Goal: Transaction & Acquisition: Purchase product/service

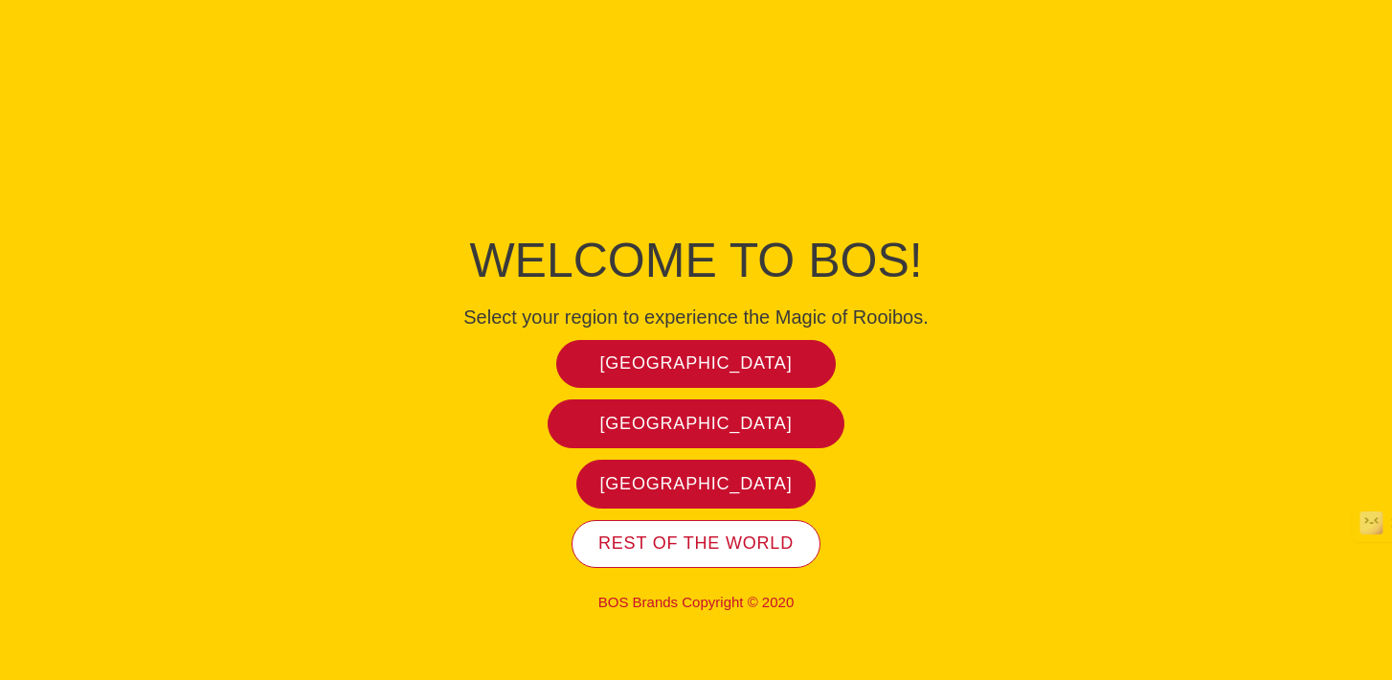
click at [764, 526] on link "Rest of the world" at bounding box center [696, 544] width 249 height 49
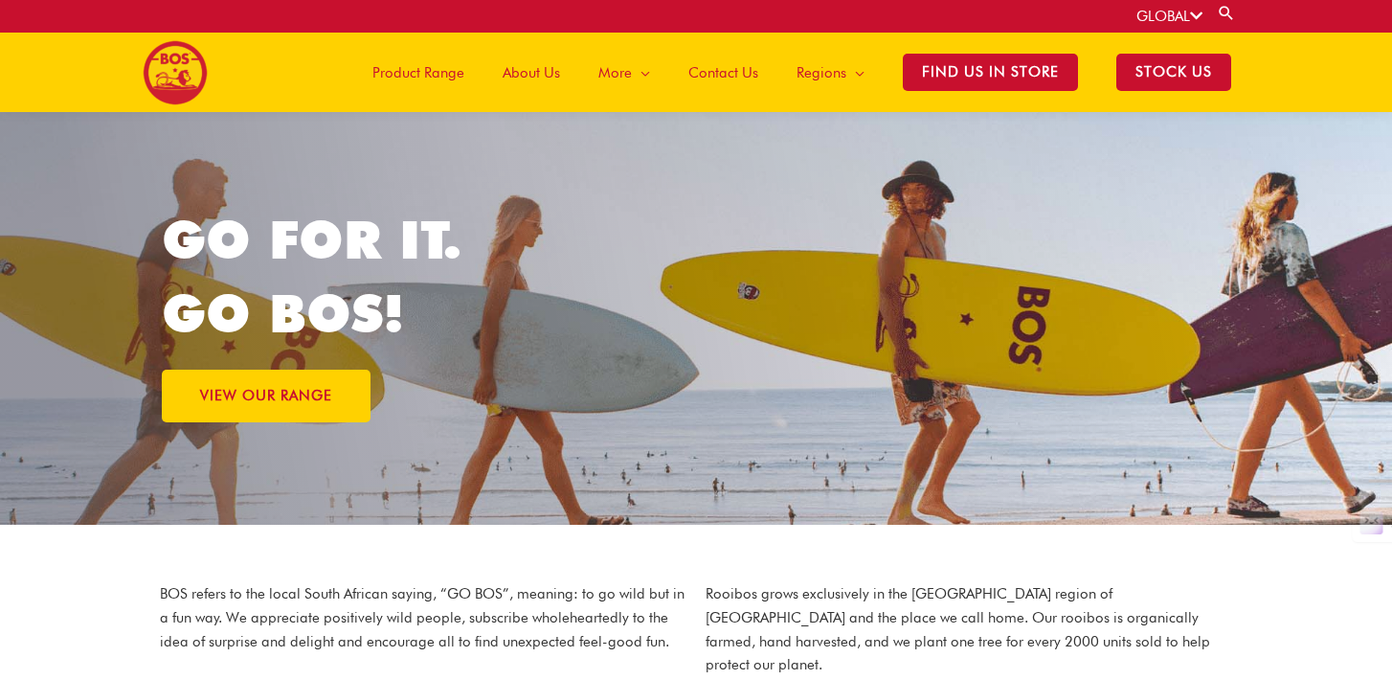
scroll to position [18, 0]
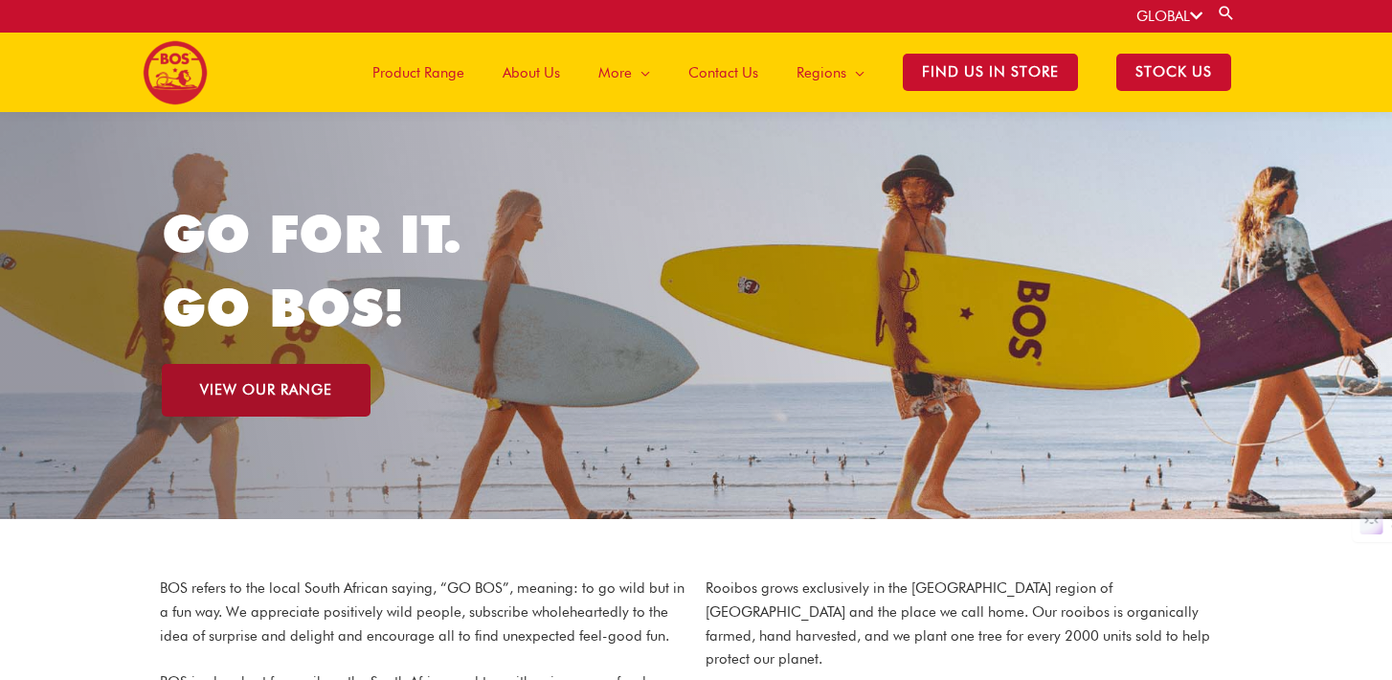
click at [295, 386] on span "VIEW OUR RANGE" at bounding box center [266, 390] width 132 height 14
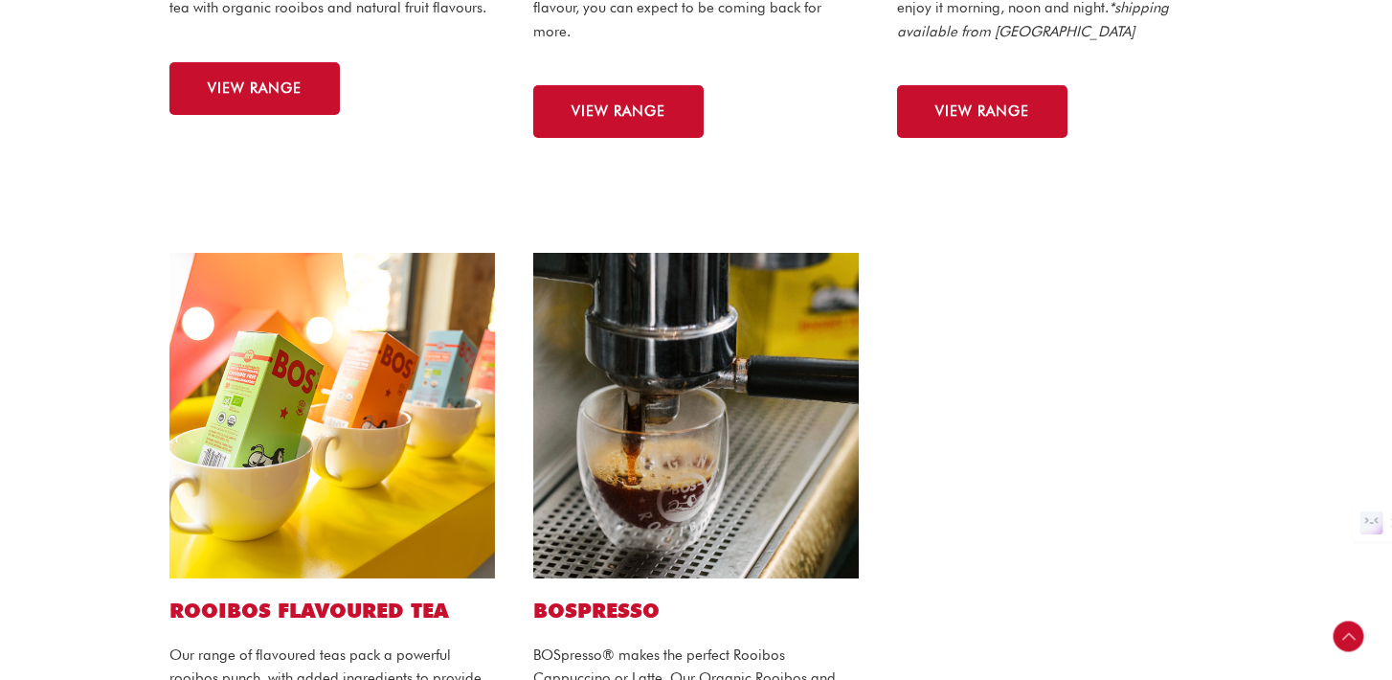
scroll to position [736, 0]
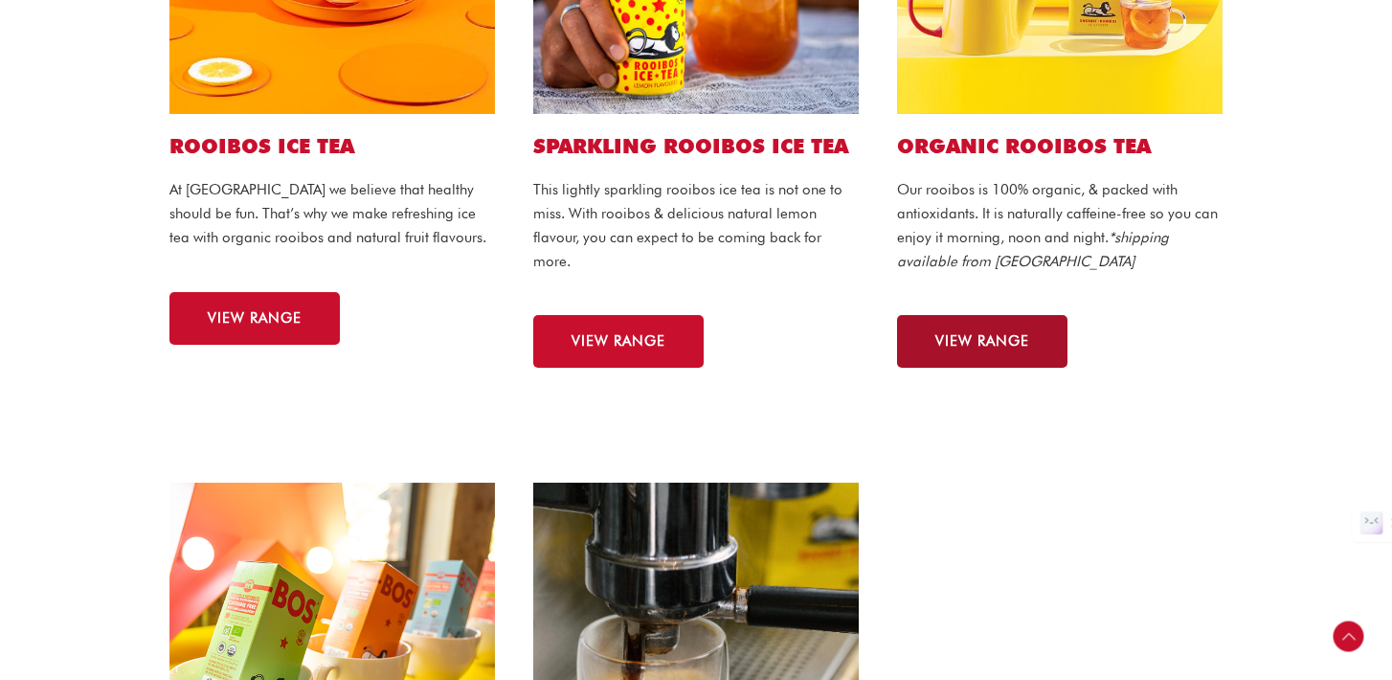
click at [1025, 334] on span "VIEW RANGE" at bounding box center [982, 341] width 94 height 14
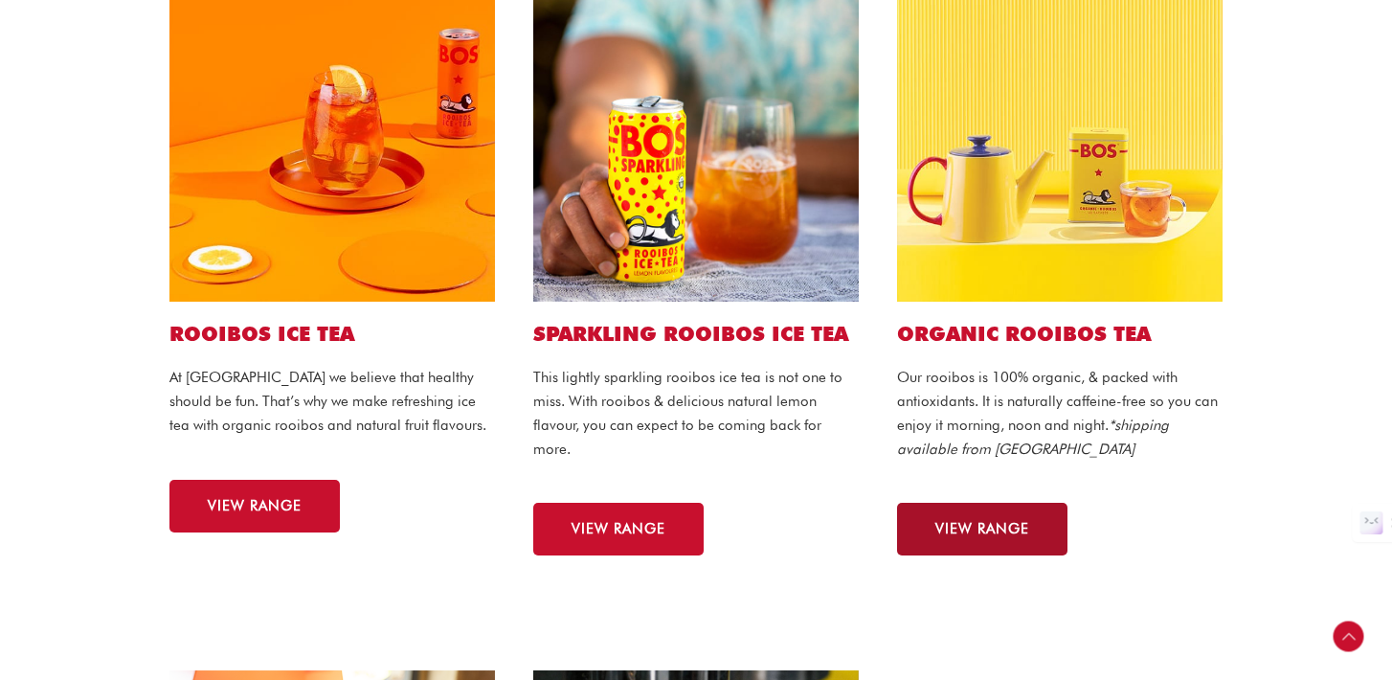
scroll to position [169, 0]
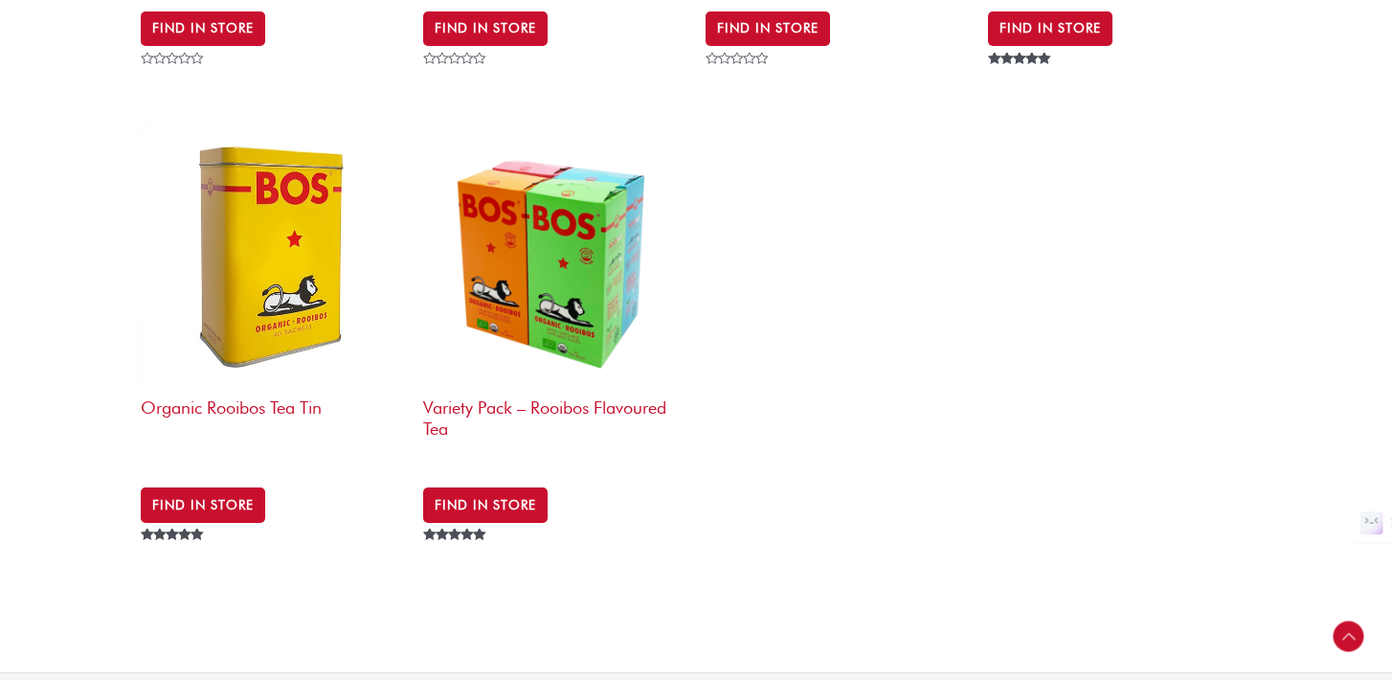
scroll to position [1161, 0]
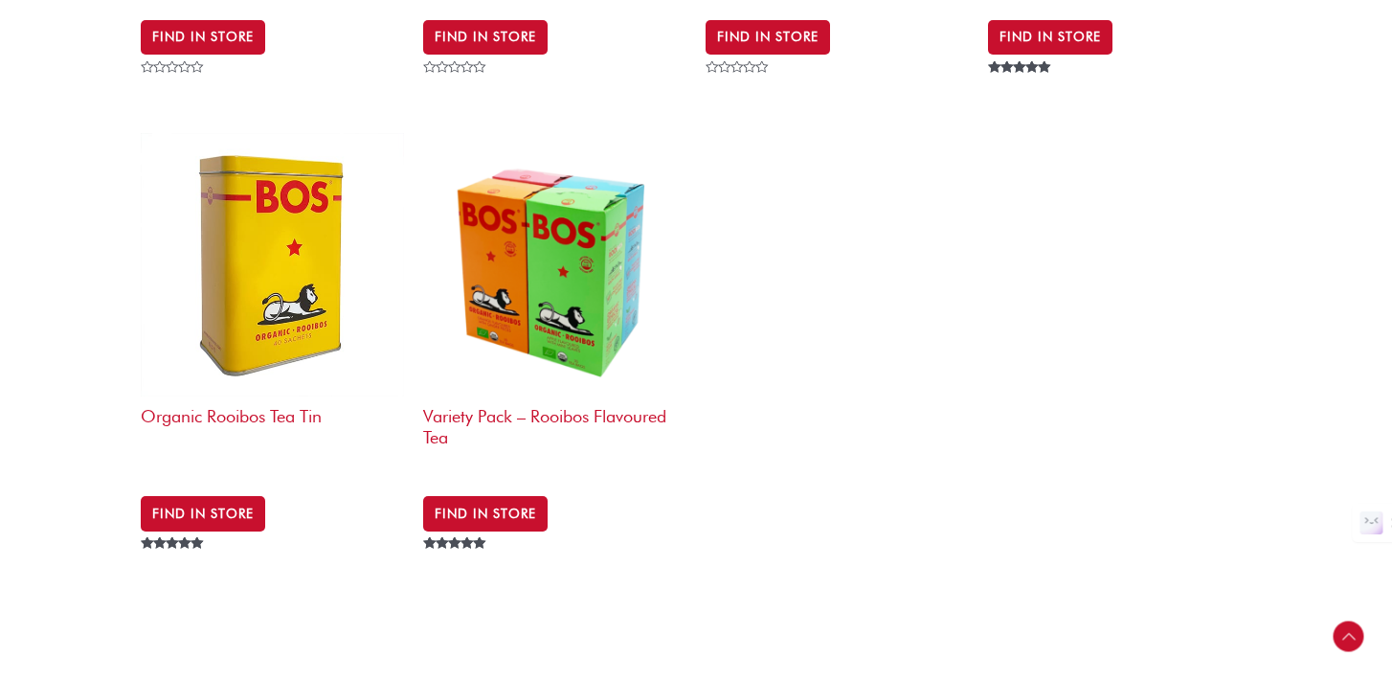
click at [601, 207] on img at bounding box center [554, 264] width 263 height 263
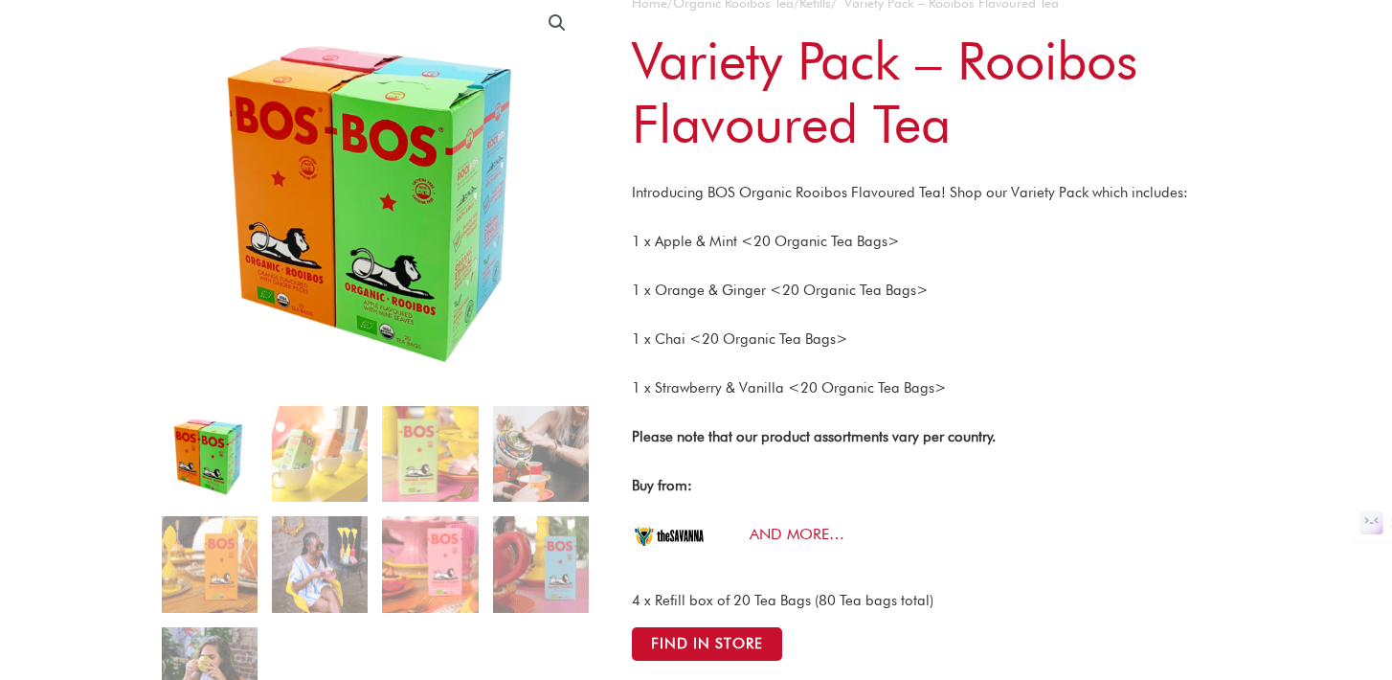
scroll to position [231, 0]
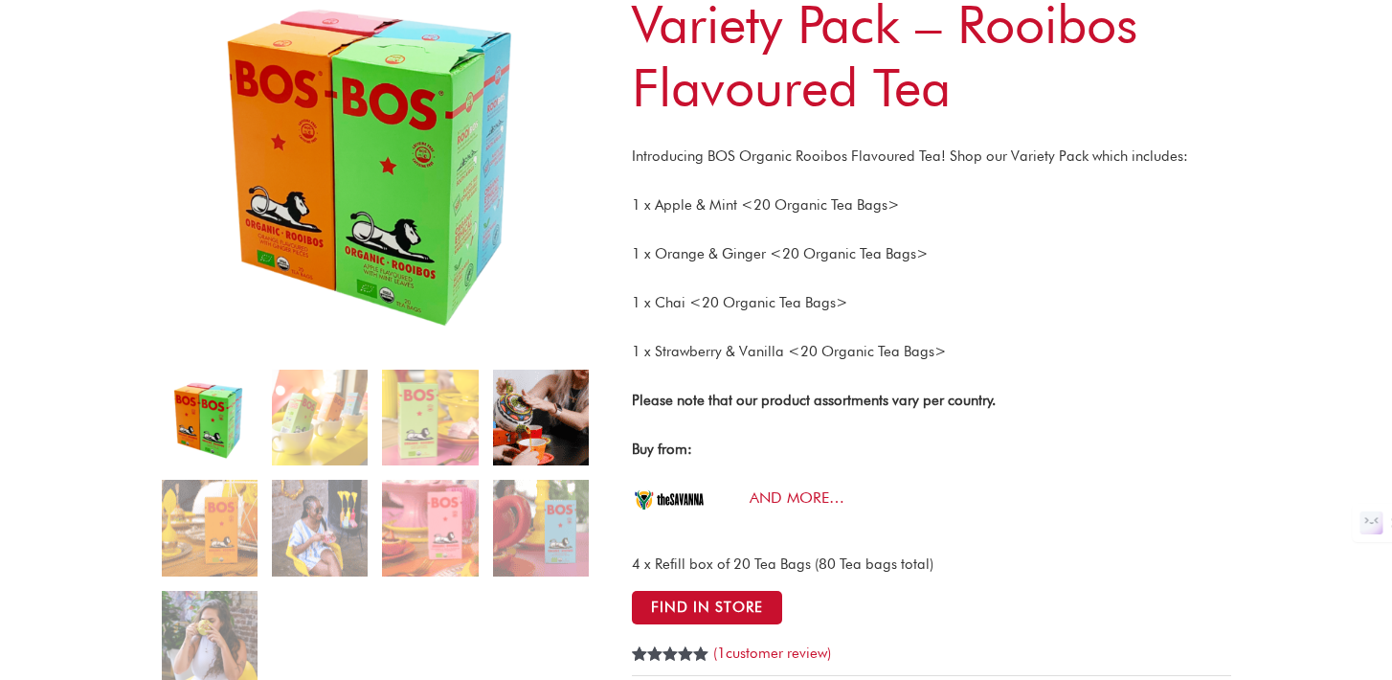
click at [513, 414] on img at bounding box center [541, 418] width 96 height 96
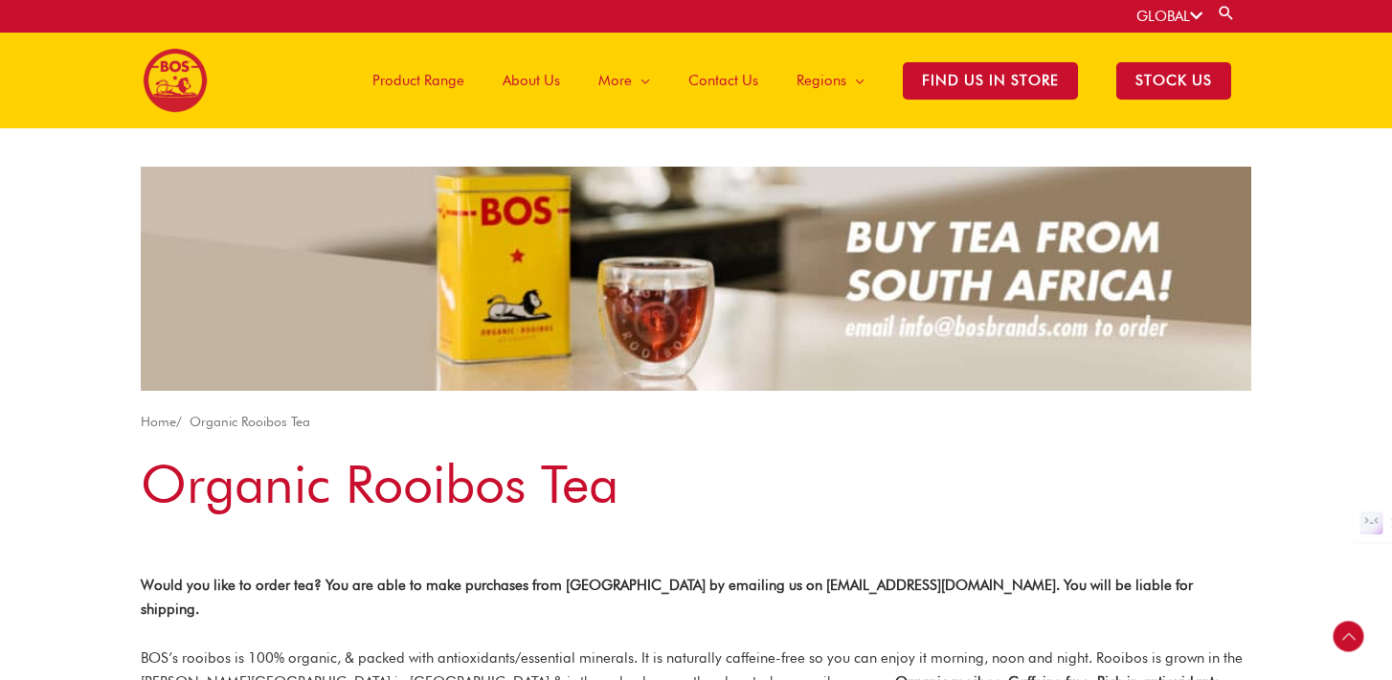
scroll to position [543, 0]
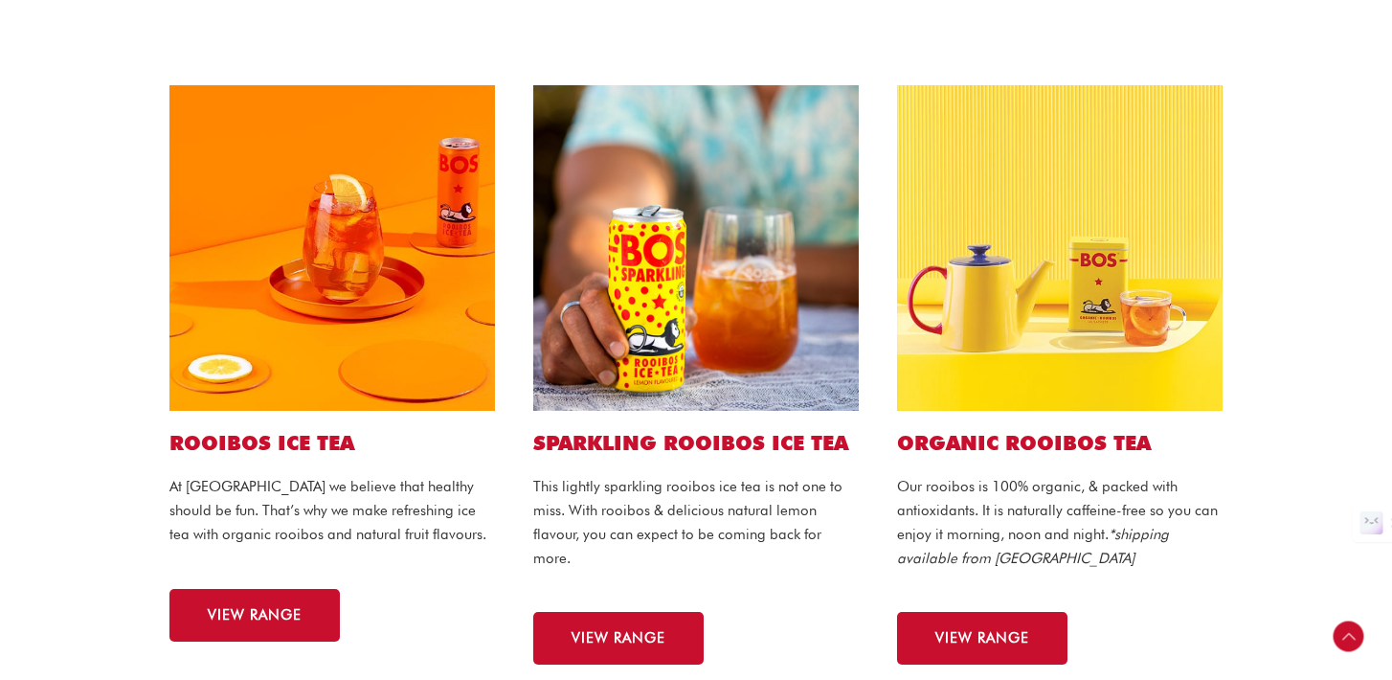
click at [313, 363] on img at bounding box center [331, 247] width 325 height 325
click at [252, 611] on span "VIEW RANGE" at bounding box center [255, 615] width 94 height 14
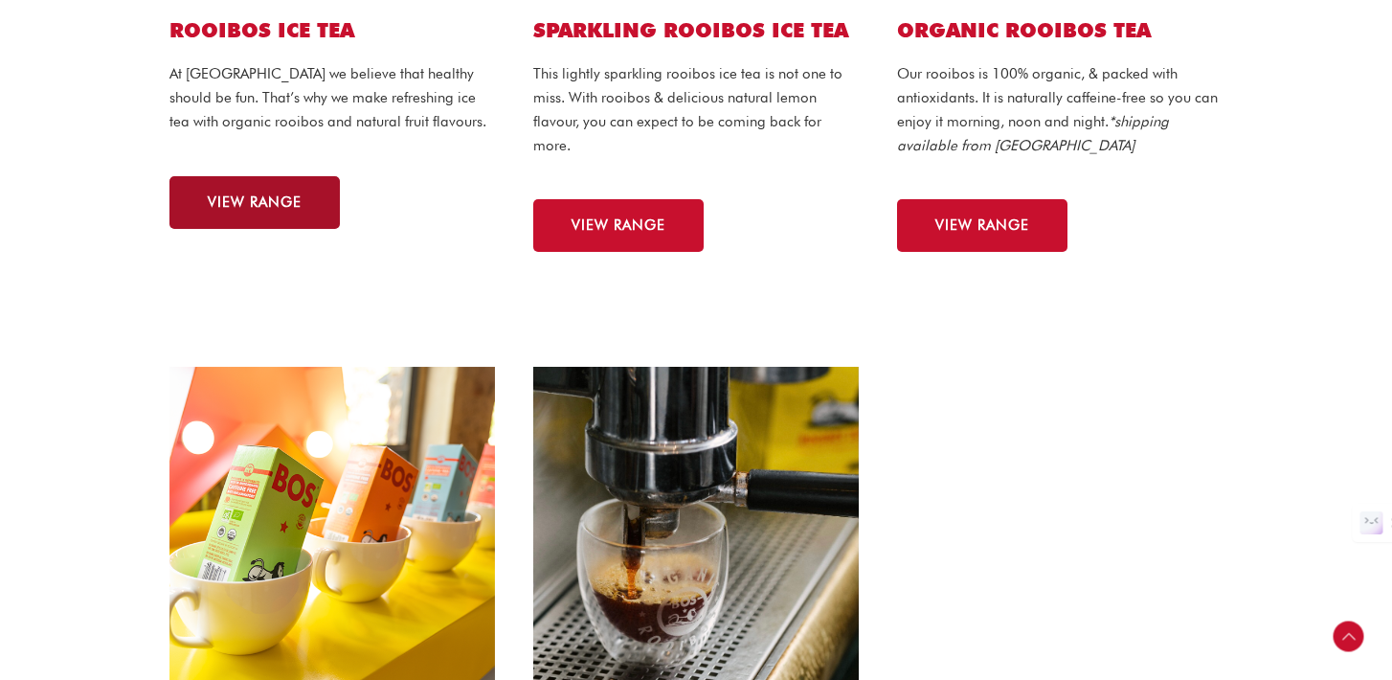
scroll to position [876, 0]
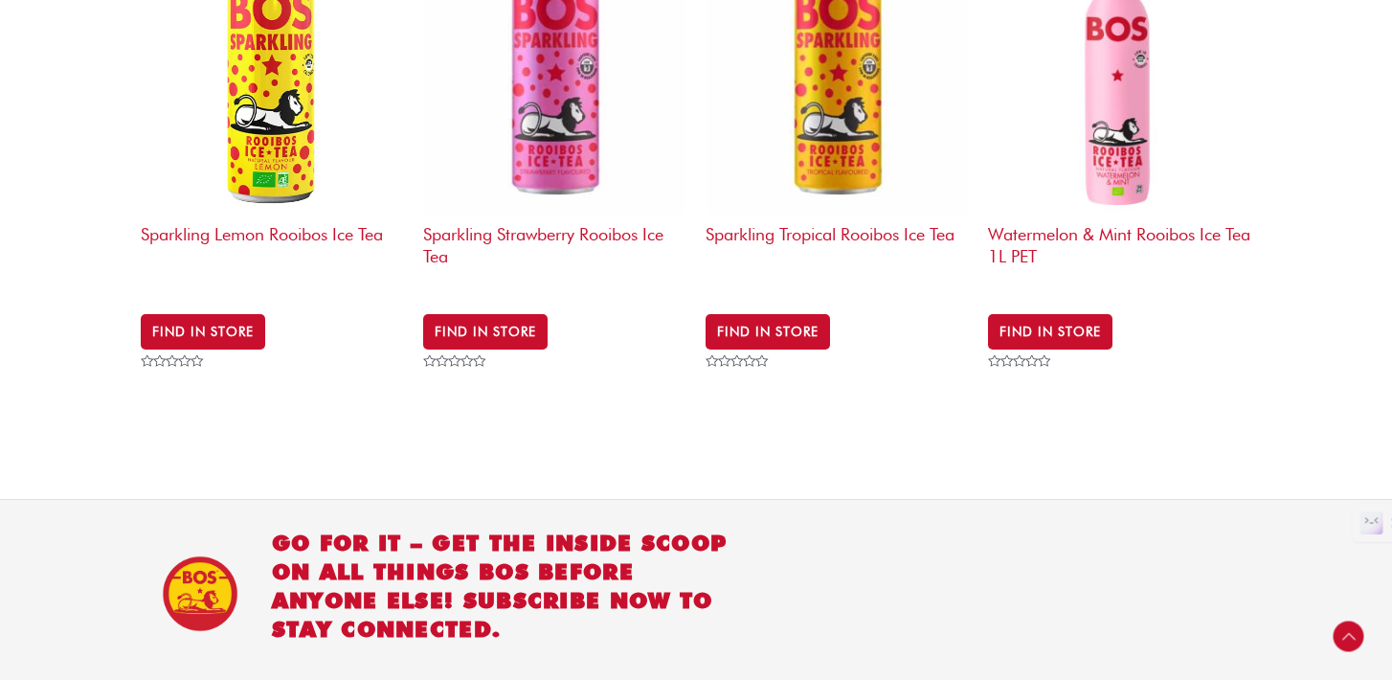
scroll to position [2283, 0]
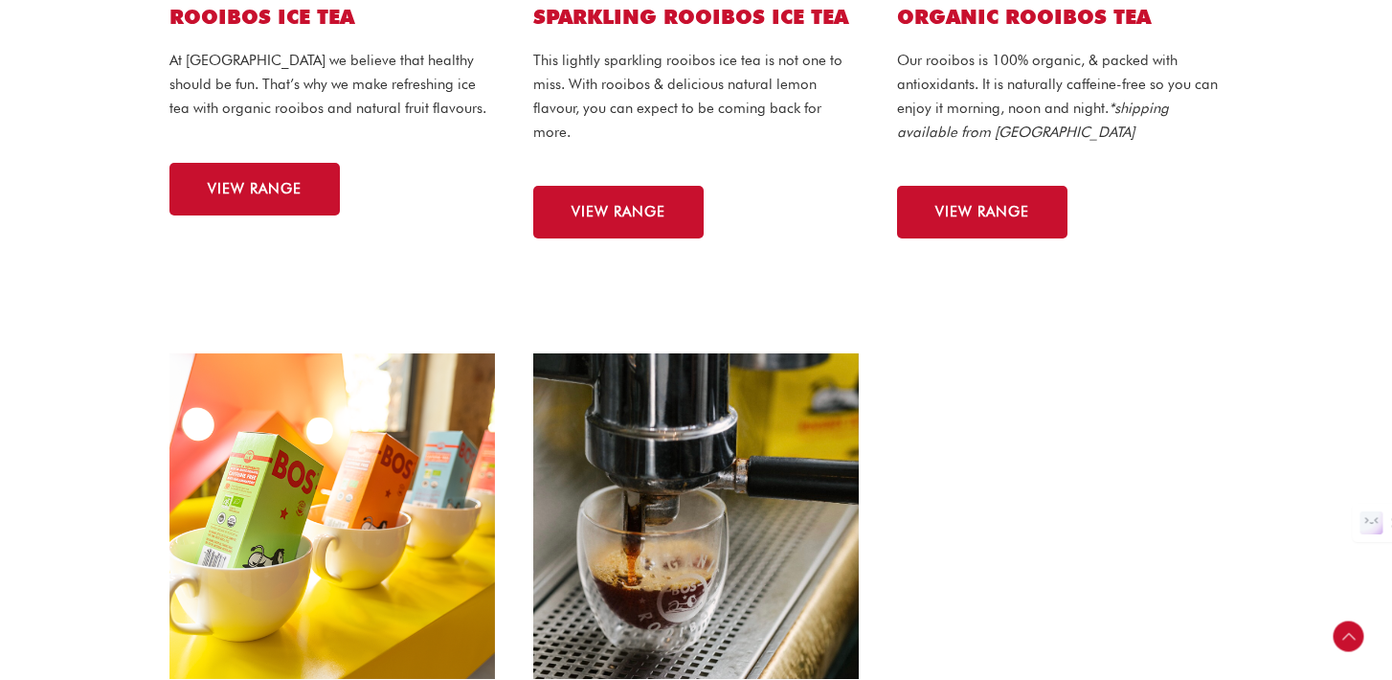
scroll to position [876, 0]
